Goal: Information Seeking & Learning: Learn about a topic

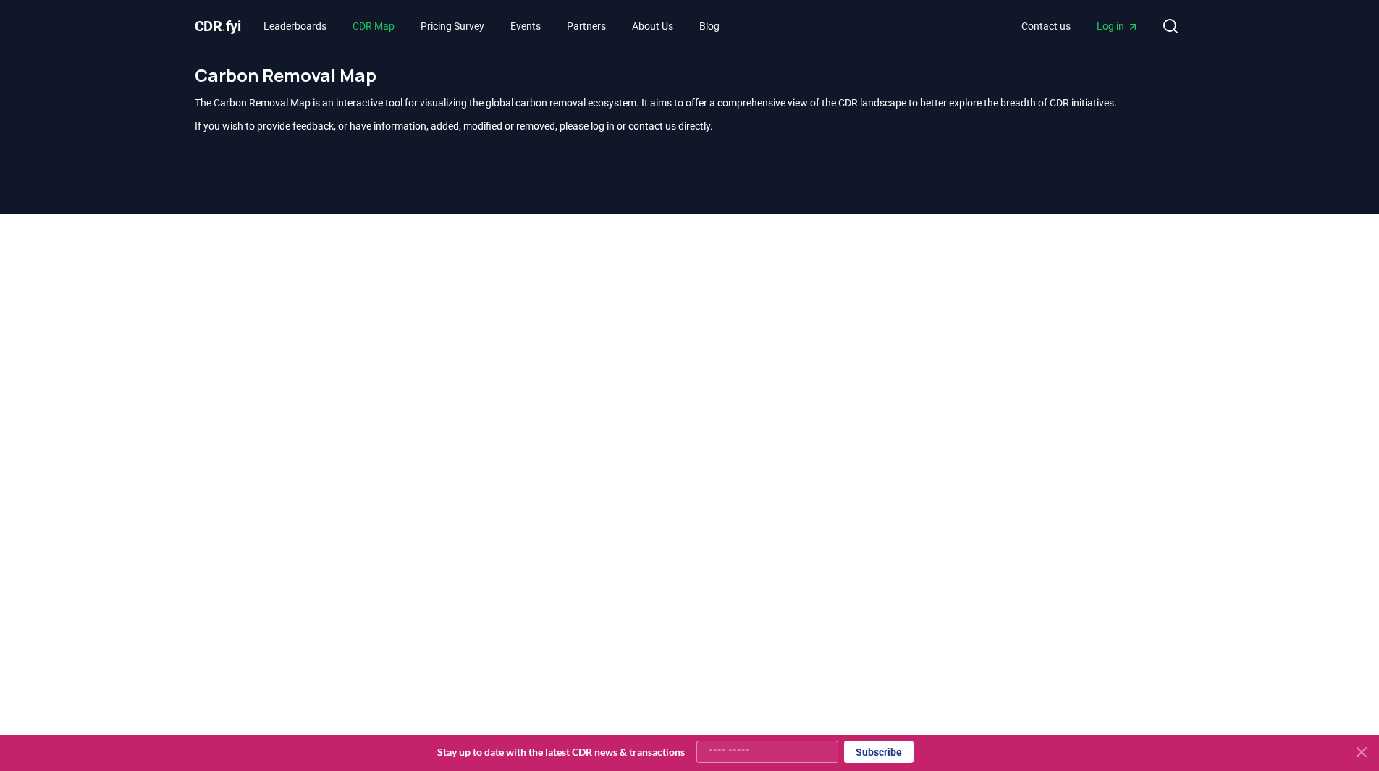
click at [377, 26] on link "CDR Map" at bounding box center [373, 26] width 65 height 26
click at [305, 26] on link "Leaderboards" at bounding box center [295, 26] width 86 height 26
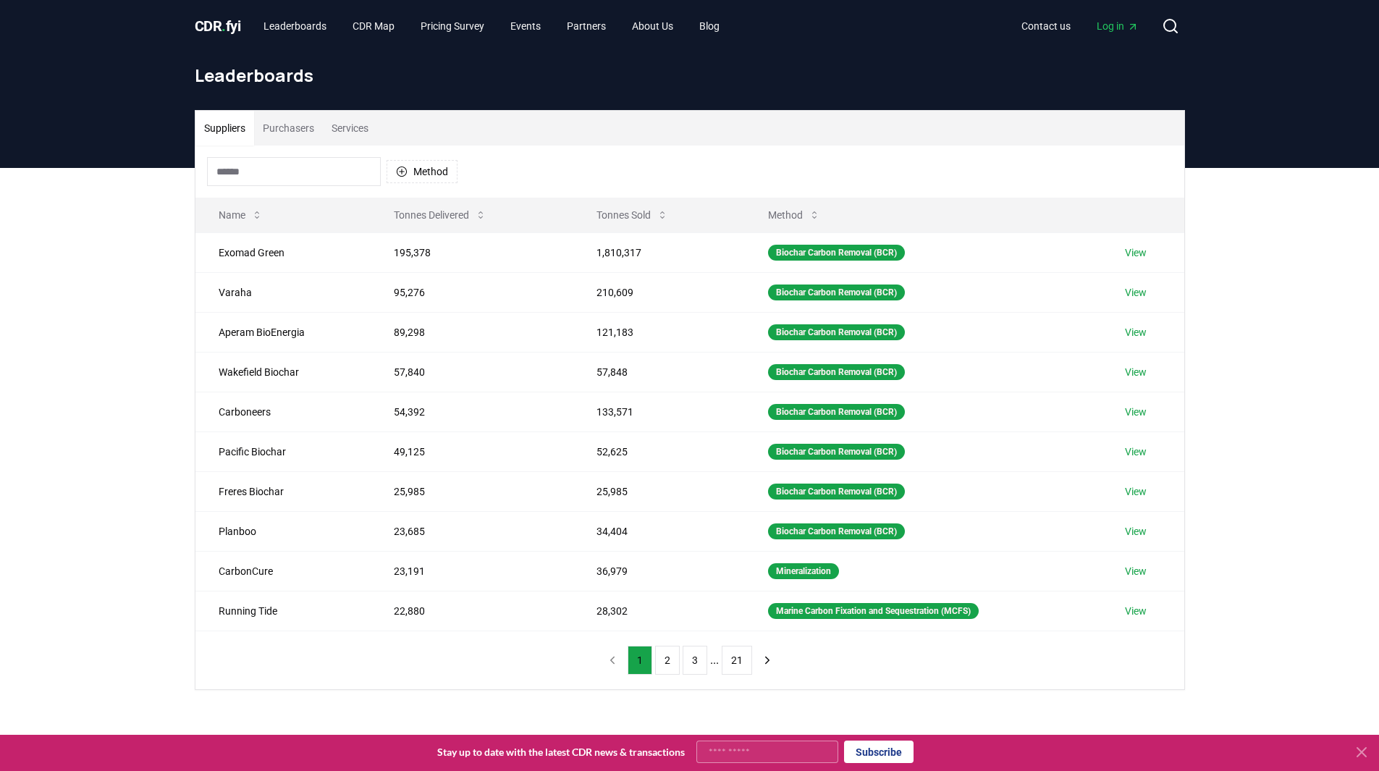
click at [234, 30] on span "CDR . fyi" at bounding box center [218, 25] width 46 height 17
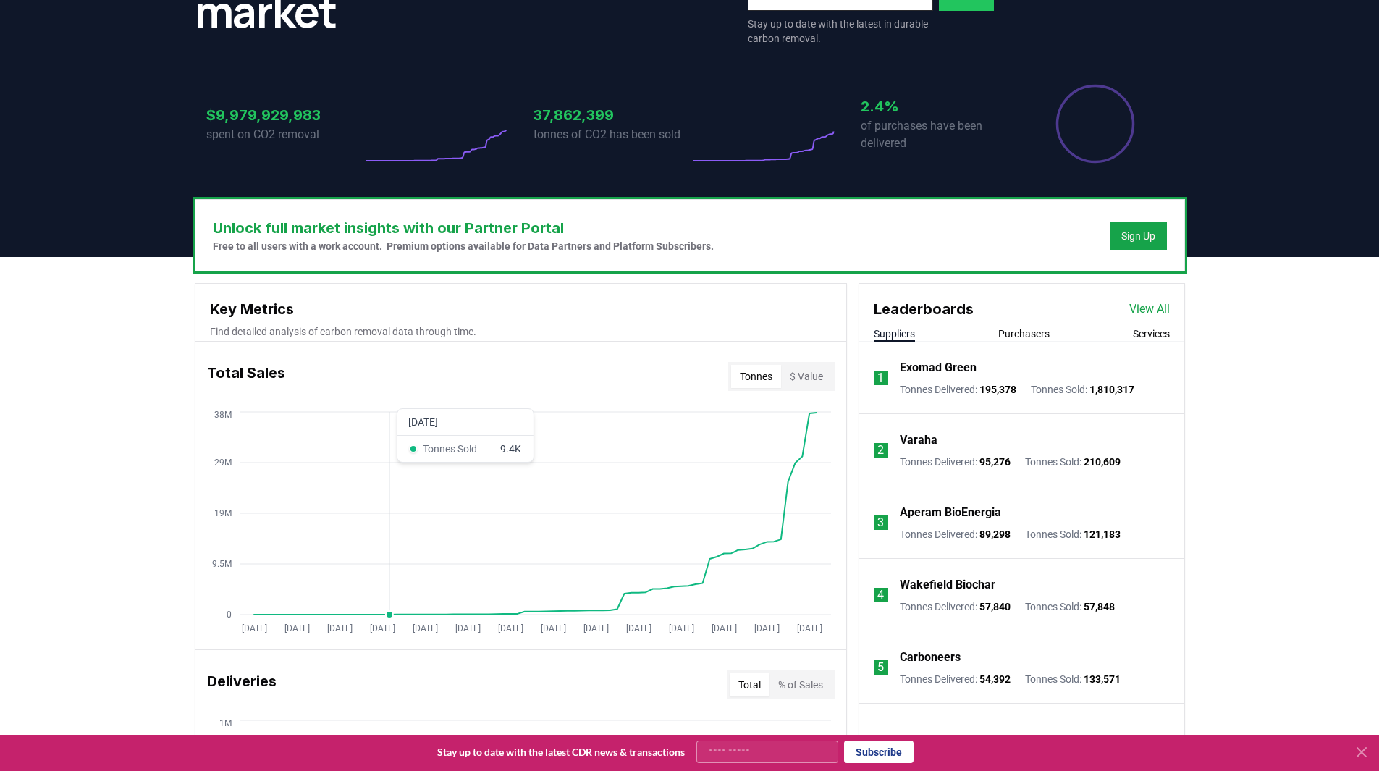
scroll to position [362, 0]
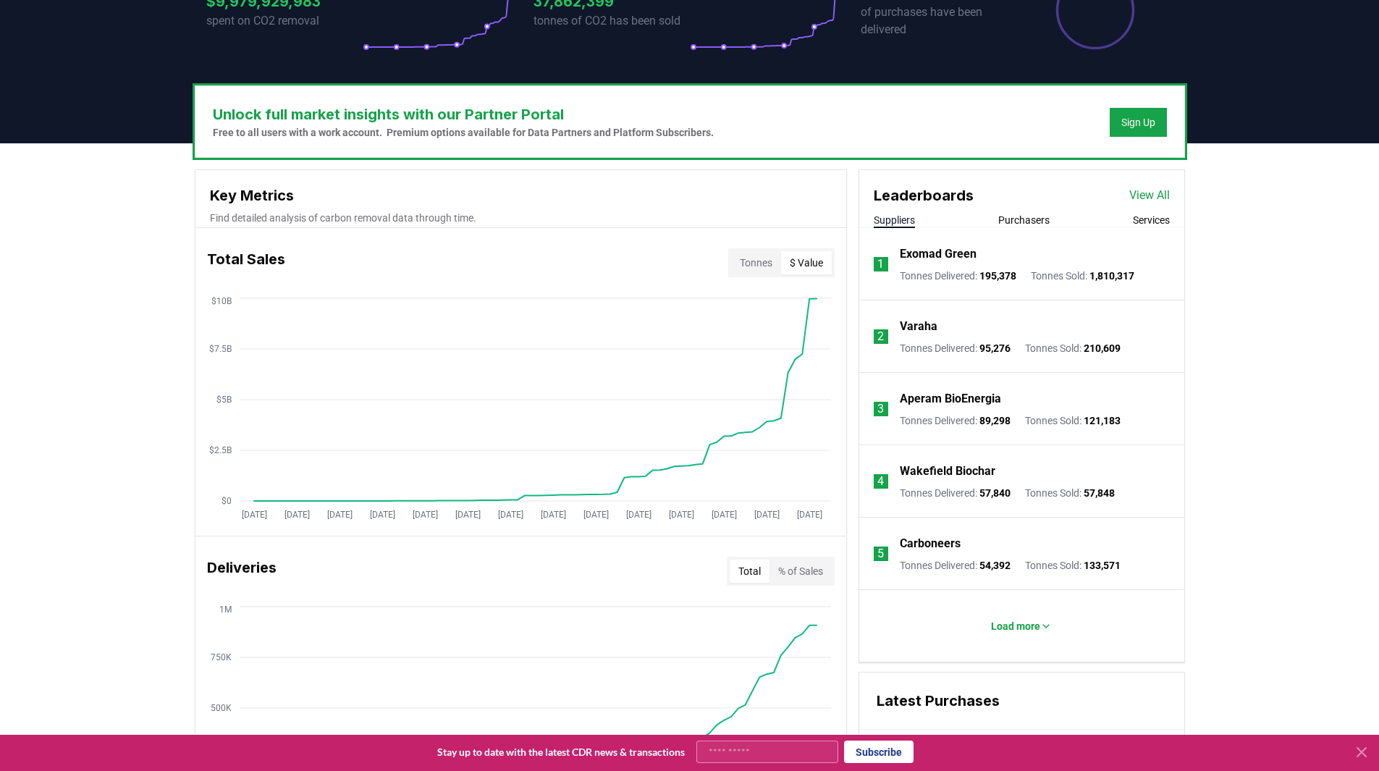
click at [813, 259] on button "$ Value" at bounding box center [806, 262] width 51 height 23
click at [1292, 382] on div "Unlock full market insights with our Partner Portal Free to all users with a wo…" at bounding box center [689, 715] width 1379 height 1144
click at [1298, 494] on div "Unlock full market insights with our Partner Portal Free to all users with a wo…" at bounding box center [689, 715] width 1379 height 1144
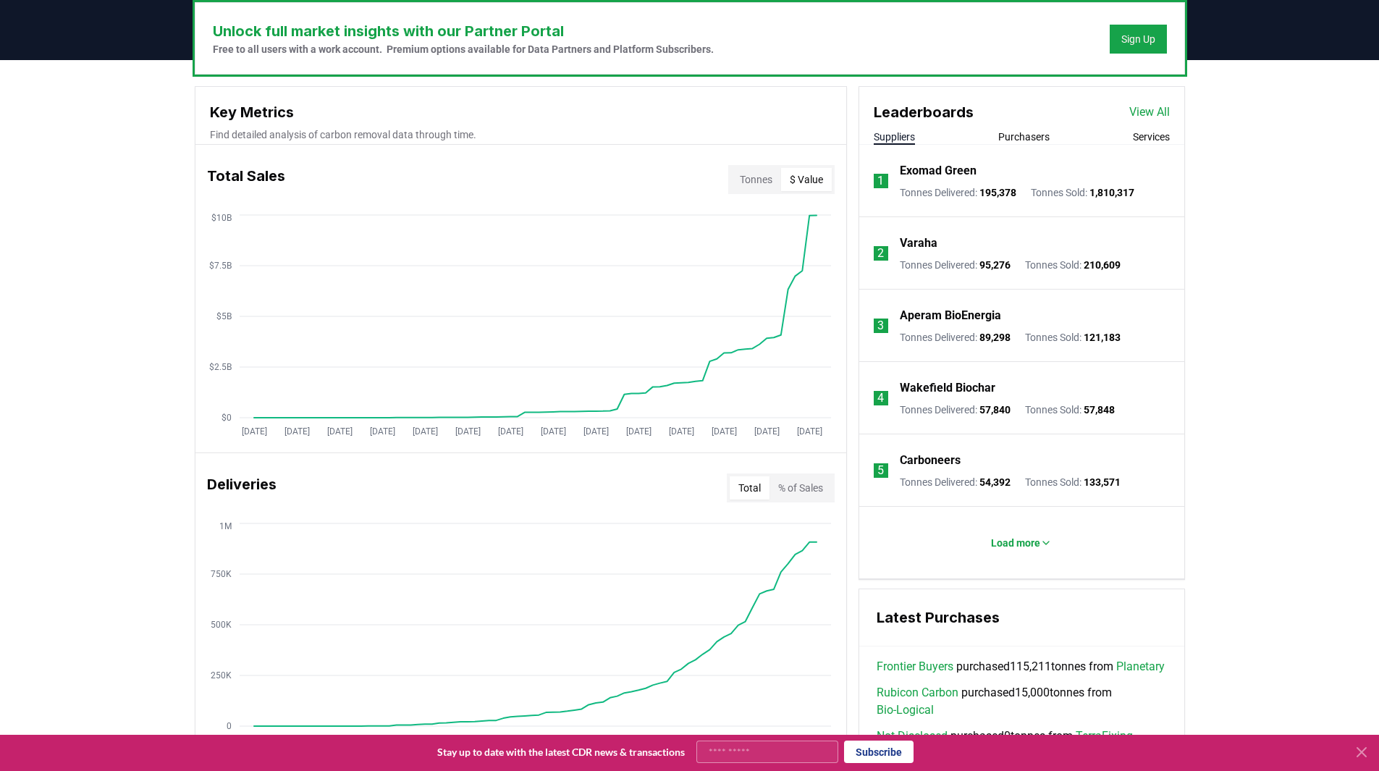
scroll to position [294, 0]
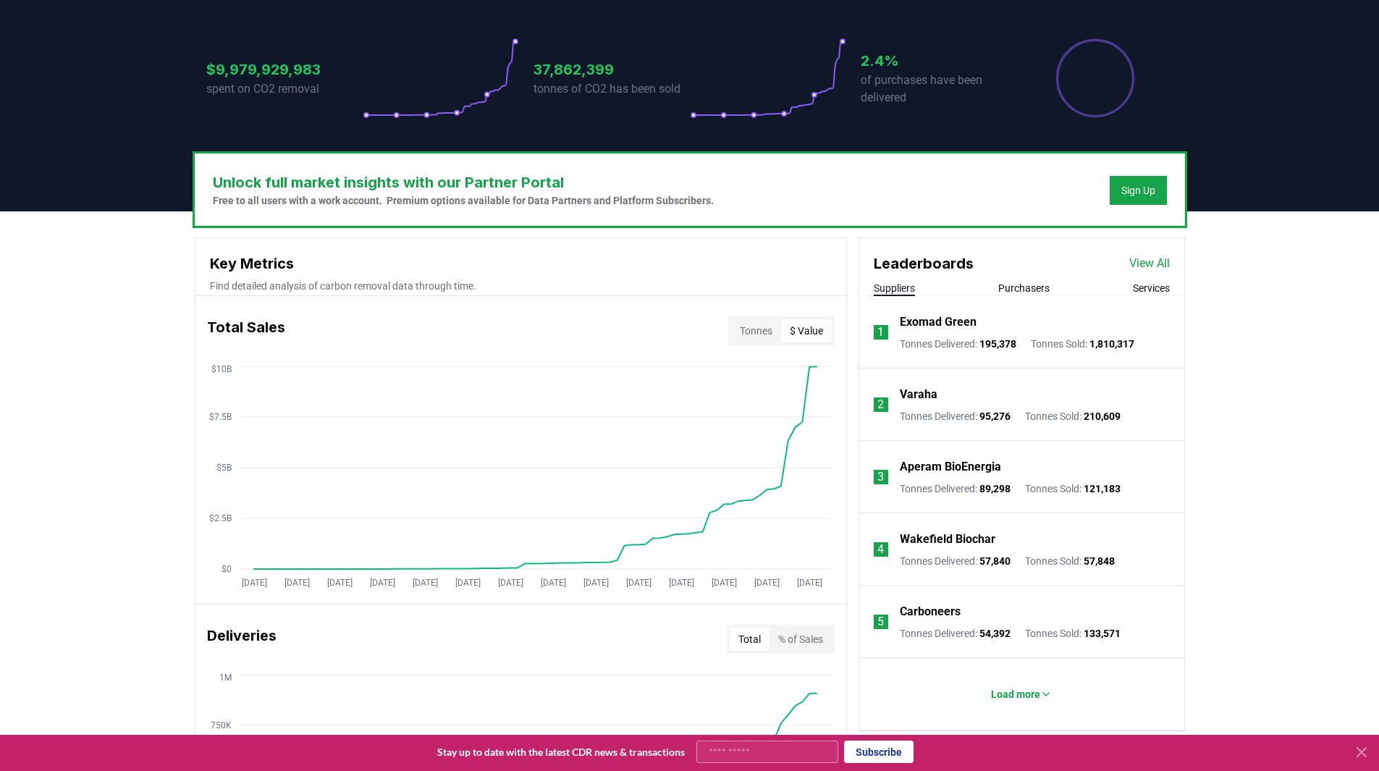
click at [756, 327] on button "Tonnes" at bounding box center [756, 330] width 50 height 23
click at [819, 324] on button "$ Value" at bounding box center [806, 330] width 51 height 23
